Goal: Transaction & Acquisition: Purchase product/service

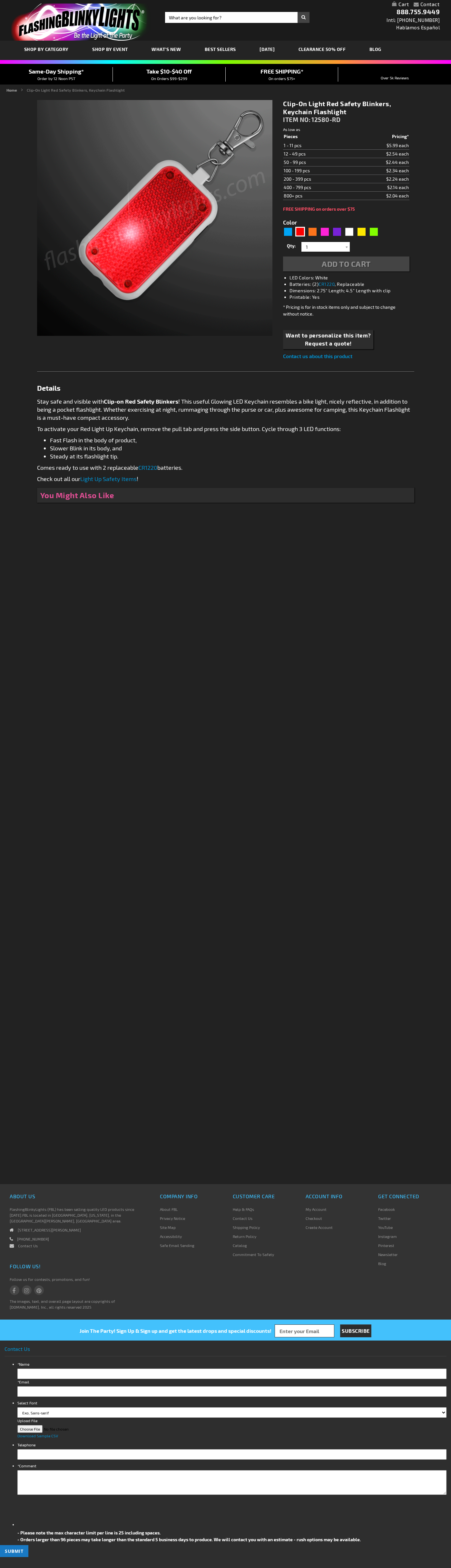
type input "5641"
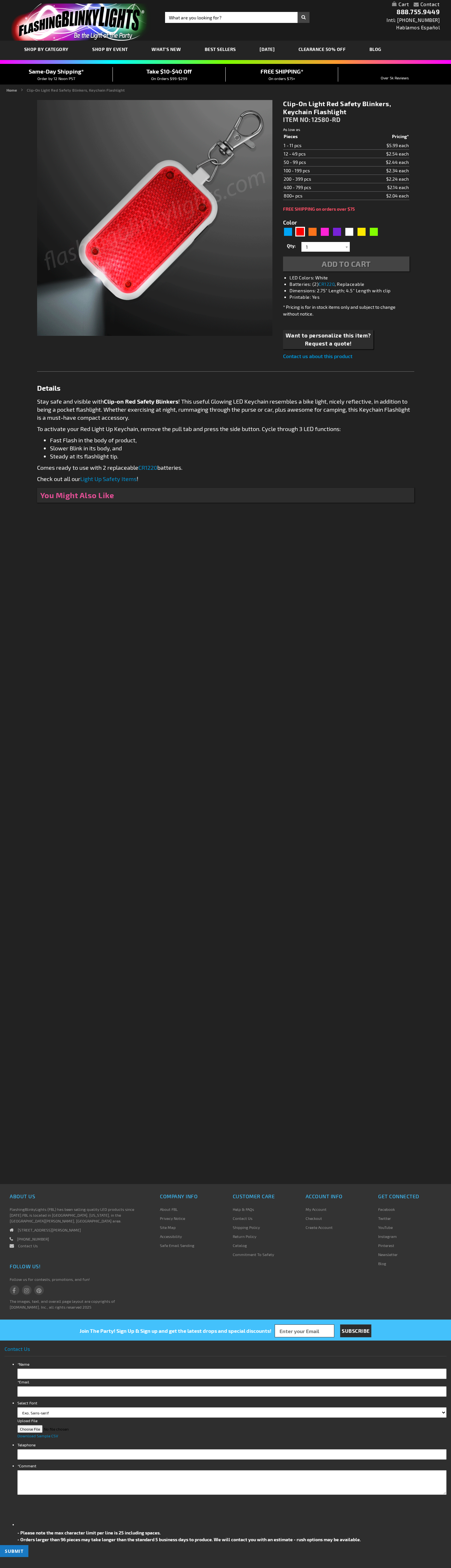
type input "5641"
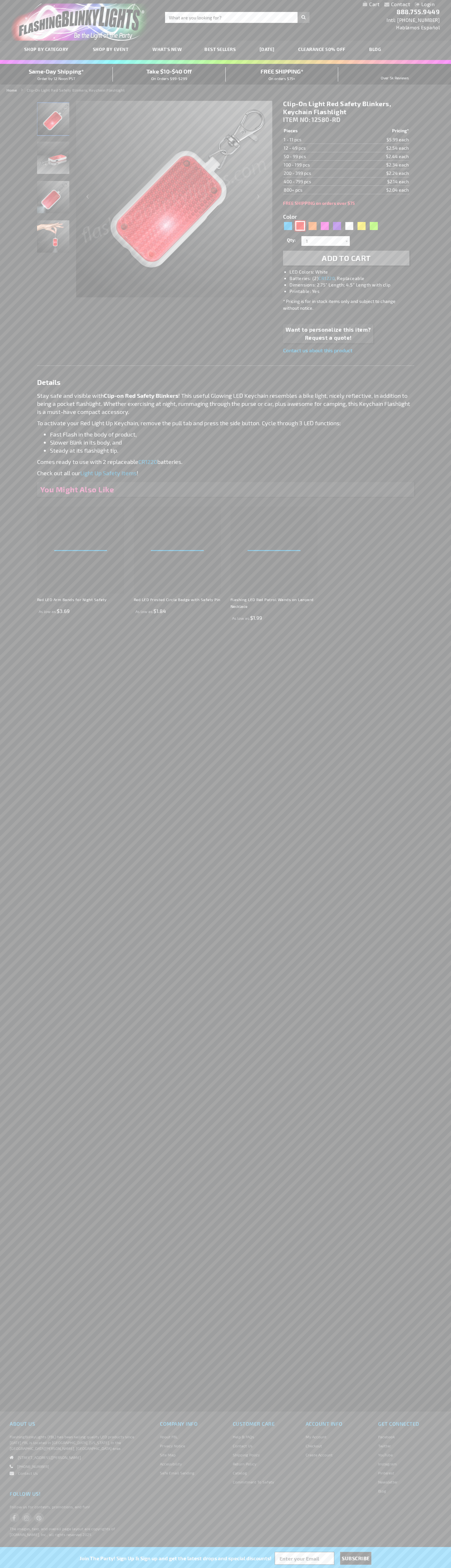
click at [300, 226] on div "Red" at bounding box center [299, 226] width 10 height 10
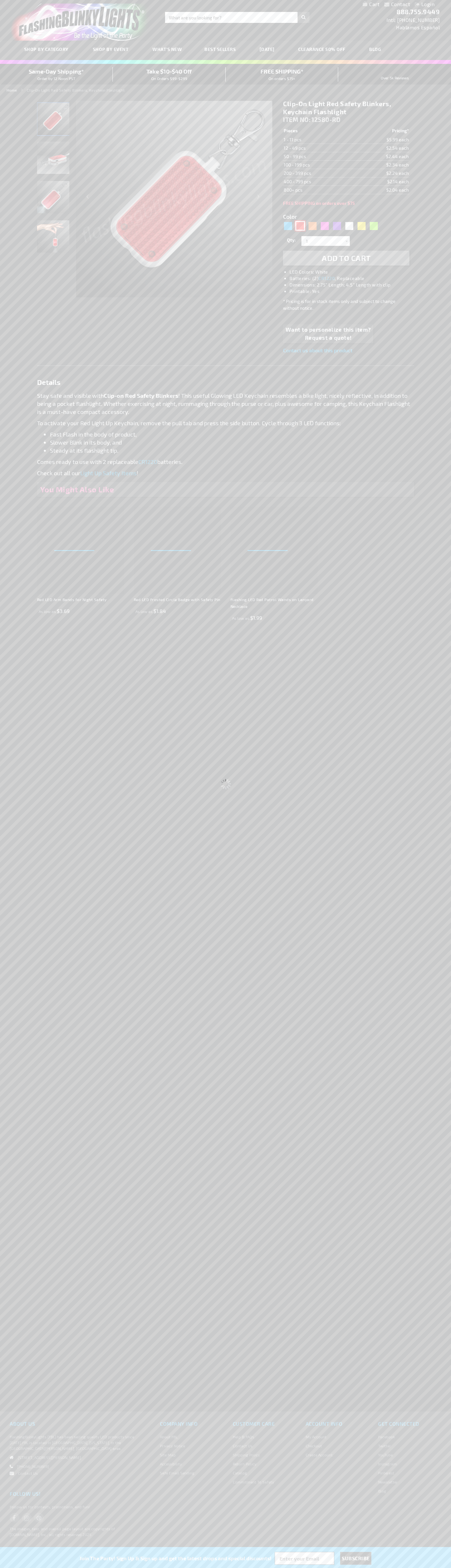
select select
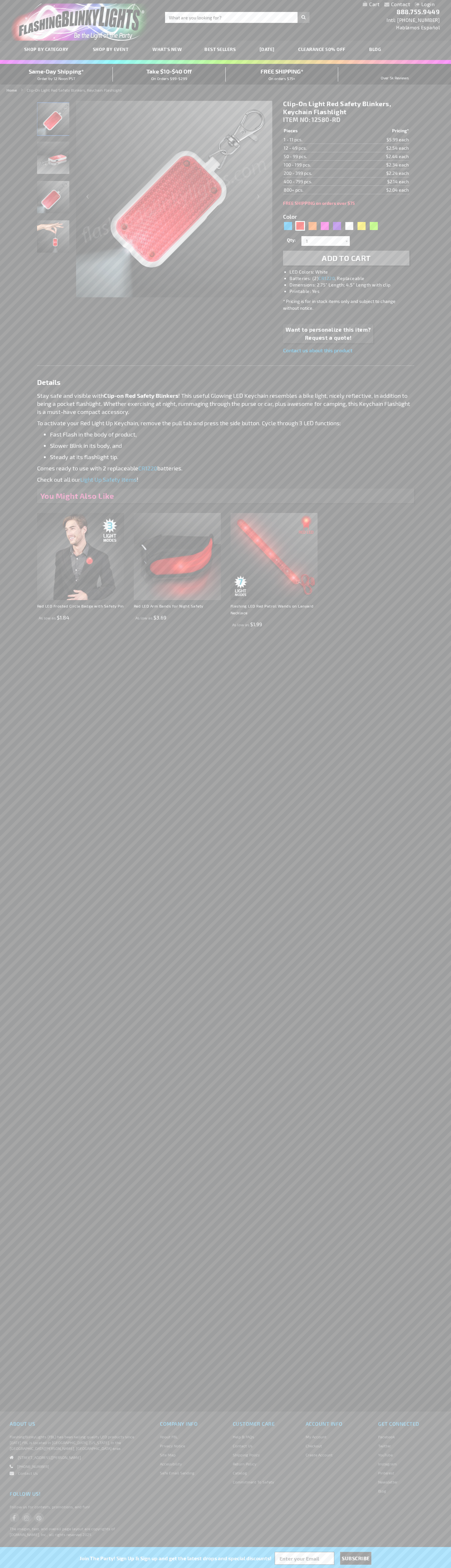
click at [346, 258] on span "Add to Cart" at bounding box center [346, 257] width 49 height 9
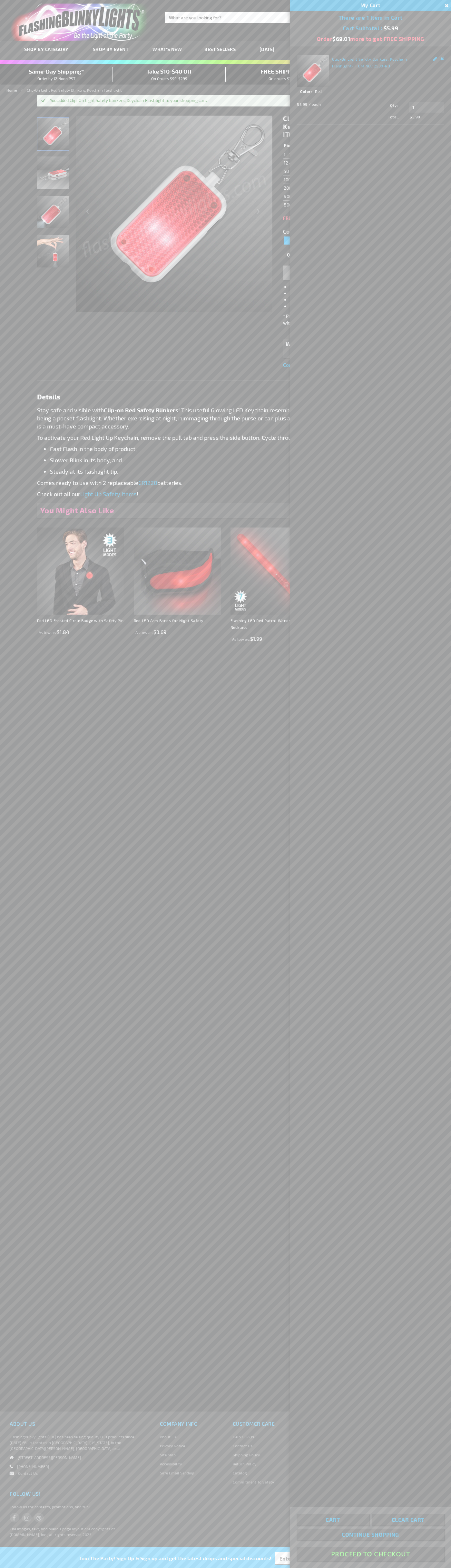
click at [370, 1554] on button "Proceed To Checkout" at bounding box center [370, 1554] width 148 height 14
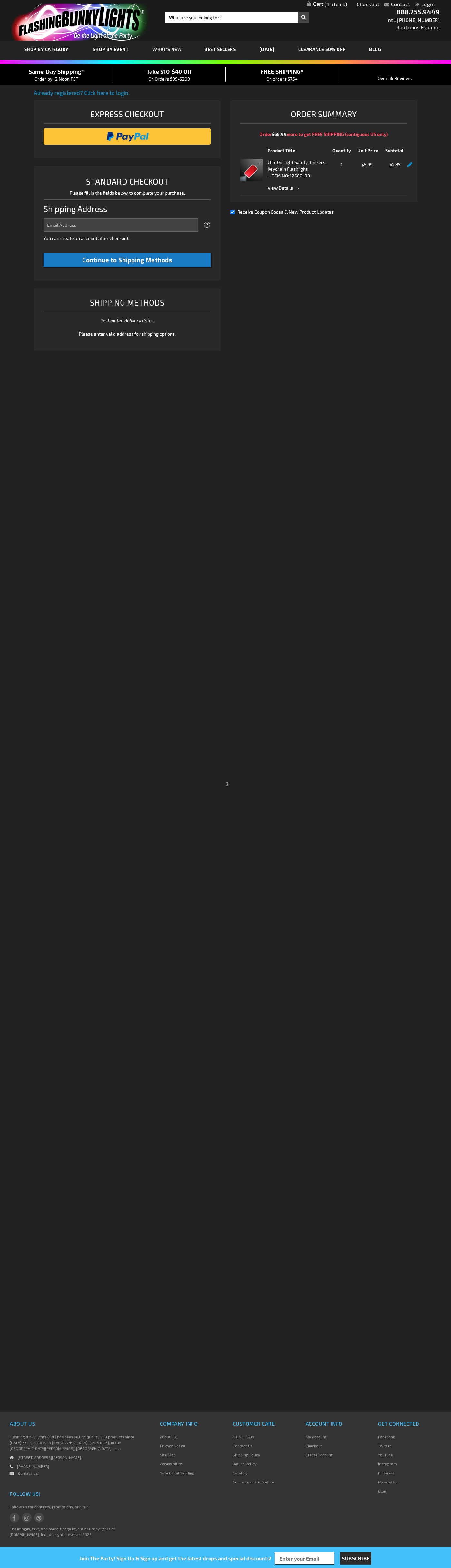
select select "US"
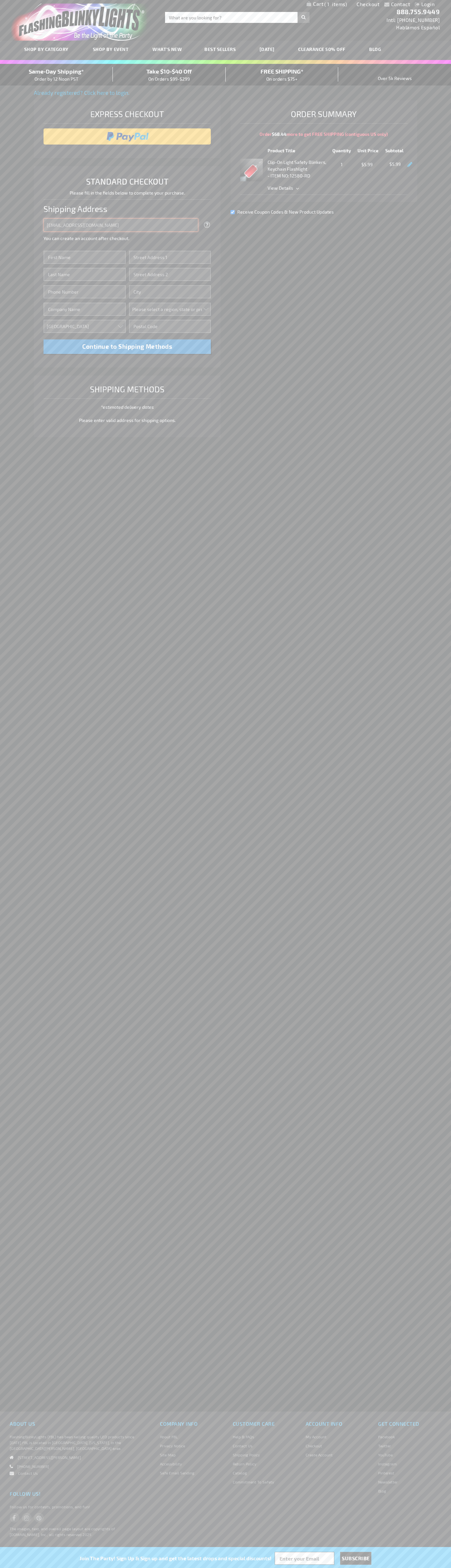
type input "johnsmith005@storebotmail.joonix.net"
type input "John"
type input "4021 Vernon Avenue"
type input "First floor"
type input "st. louis park"
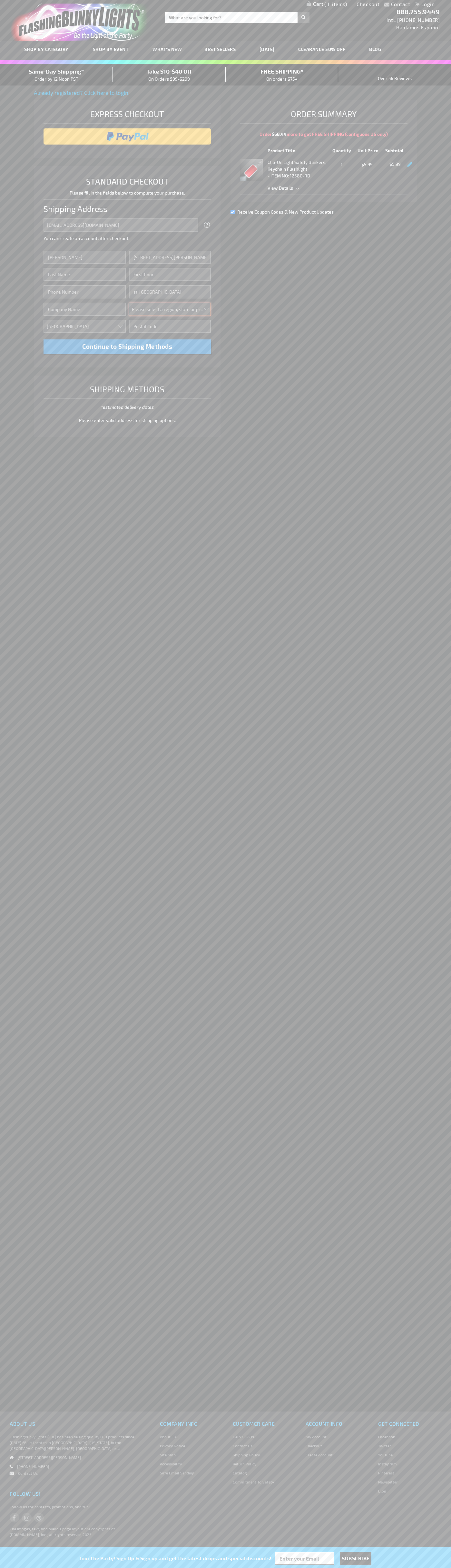
select select "34"
type input "55416"
type input "Smith"
type input "6502530000"
type input "John Smith"
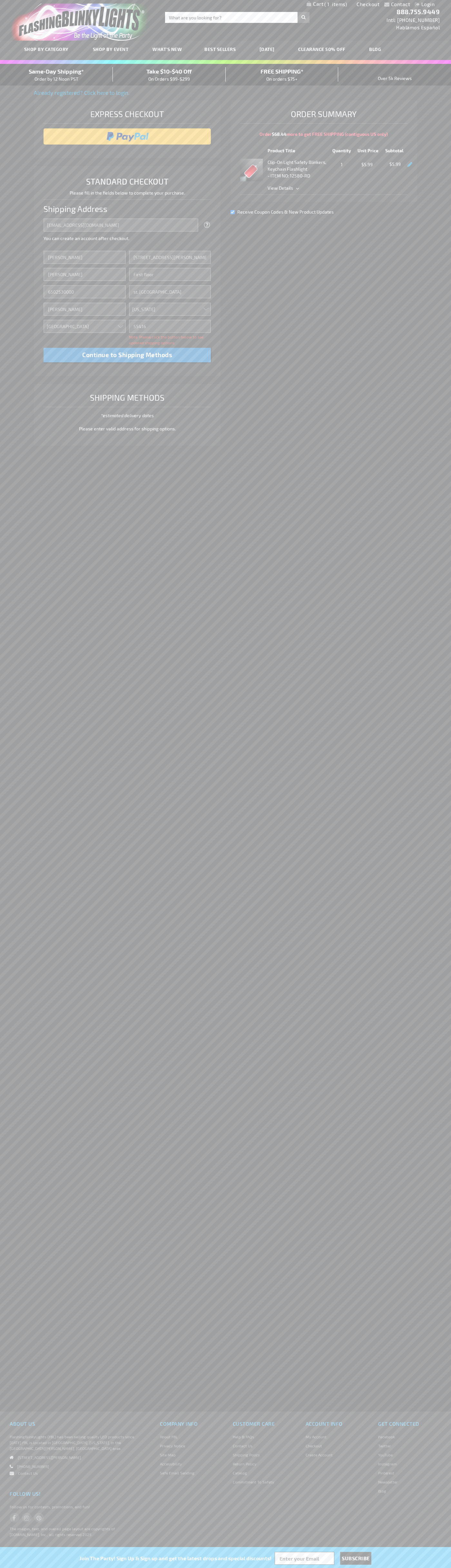
click at [57, 75] on div "Same-Day Shipping* Order by 12 Noon PST" at bounding box center [57, 75] width 113 height 15
click at [127, 137] on input "image" at bounding box center [127, 136] width 161 height 13
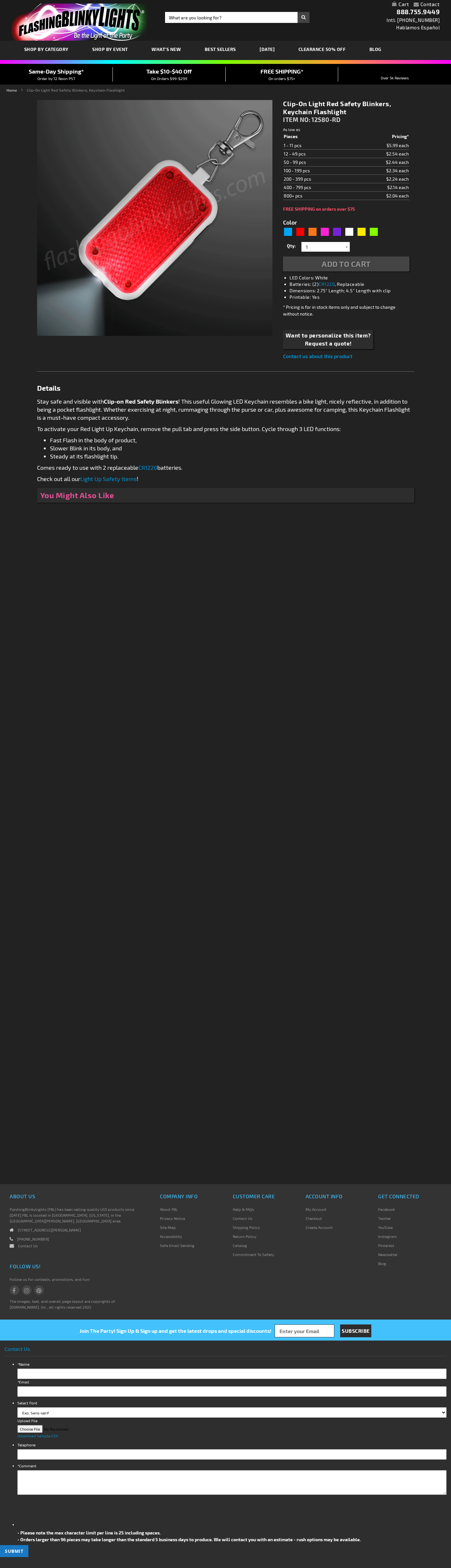
type input "5641"
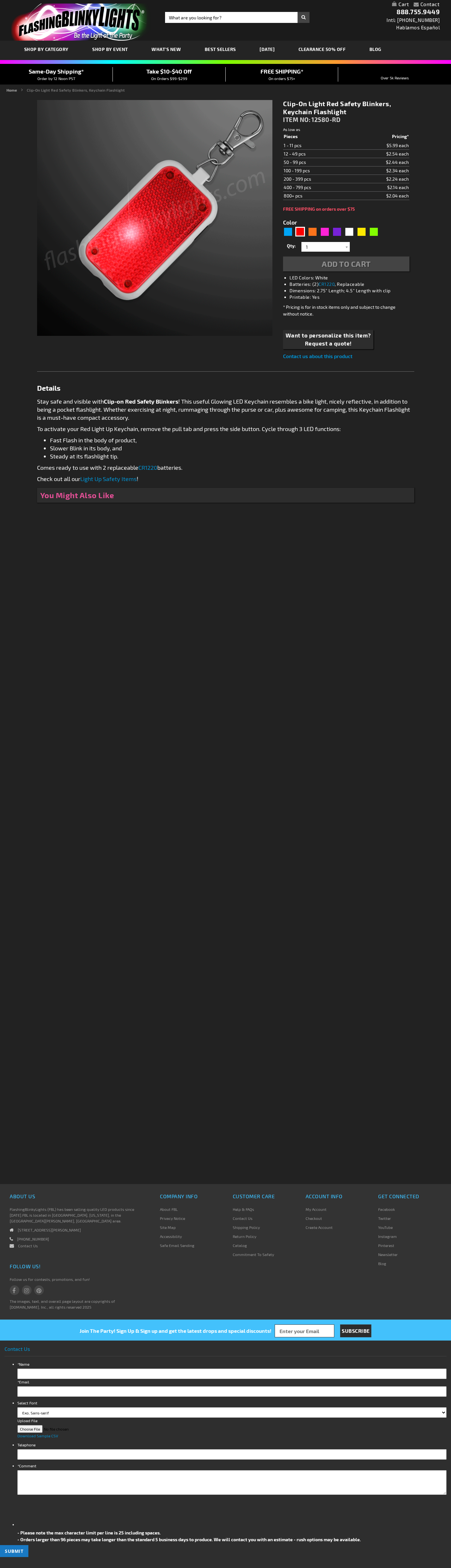
type input "5641"
